Goal: Transaction & Acquisition: Subscribe to service/newsletter

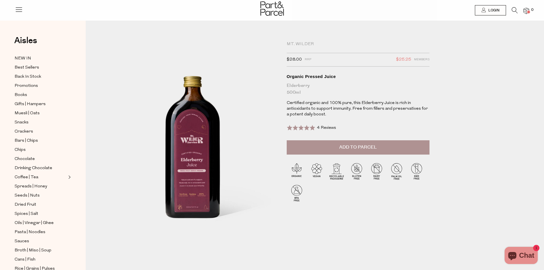
click at [525, 11] on img at bounding box center [527, 11] width 6 height 7
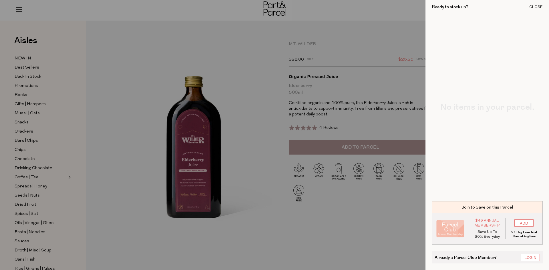
click at [534, 6] on div "Close" at bounding box center [535, 7] width 13 height 4
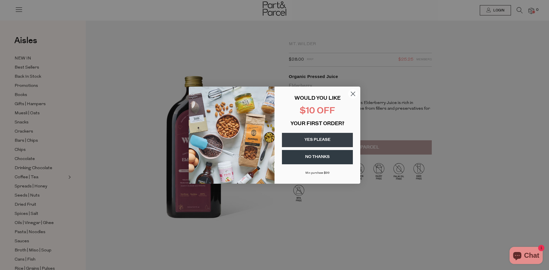
click at [334, 139] on button "YES PLEASE" at bounding box center [317, 140] width 71 height 14
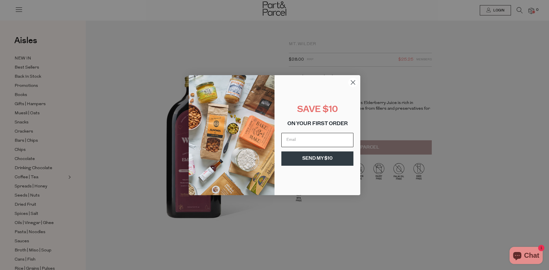
click at [322, 141] on input "Email" at bounding box center [317, 140] width 72 height 14
type input "[PERSON_NAME][EMAIL_ADDRESS][PERSON_NAME][DOMAIN_NAME]"
click at [296, 160] on button "SEND MY $10" at bounding box center [317, 158] width 72 height 14
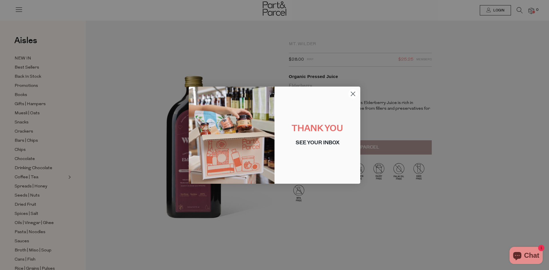
click at [352, 93] on icon "Close dialog" at bounding box center [353, 94] width 4 height 4
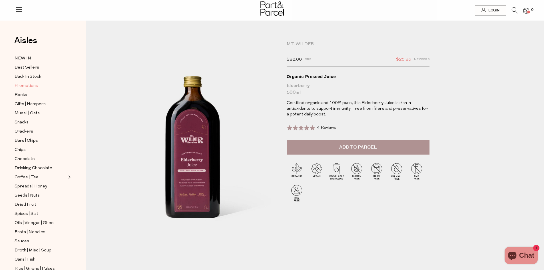
click at [25, 84] on span "Promotions" at bounding box center [26, 86] width 23 height 7
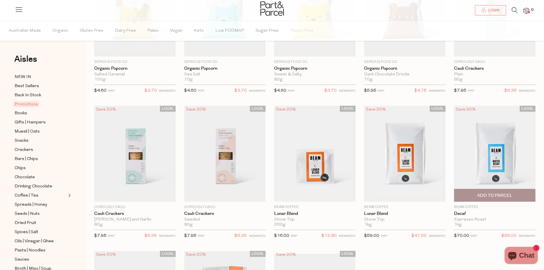
scroll to position [114, 0]
click at [22, 220] on span "Dried Fruit" at bounding box center [26, 223] width 22 height 7
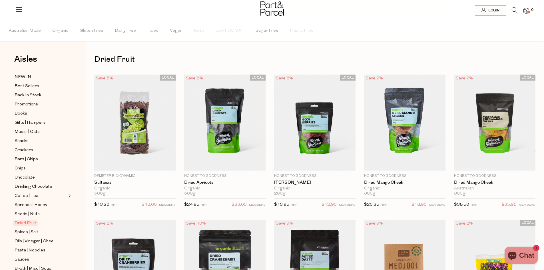
click at [529, 11] on span at bounding box center [529, 12] width 3 height 3
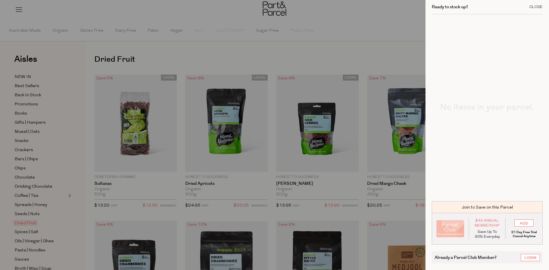
click at [538, 6] on div "Close" at bounding box center [535, 7] width 13 height 4
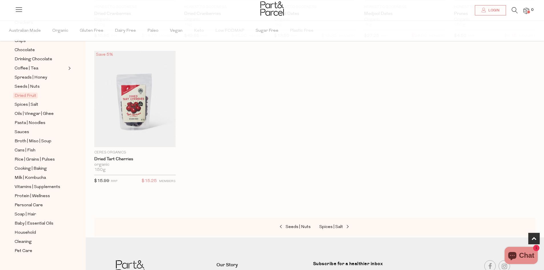
scroll to position [314, 0]
